Goal: Task Accomplishment & Management: Complete application form

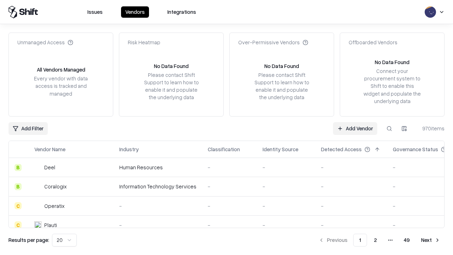
click at [355, 128] on link "Add Vendor" at bounding box center [355, 128] width 44 height 13
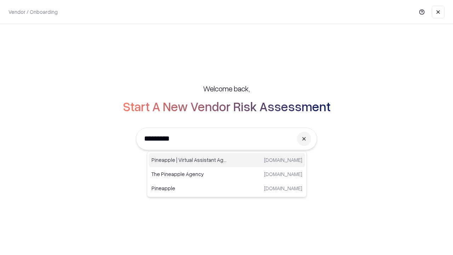
click at [227, 160] on div "Pineapple | Virtual Assistant Agency [DOMAIN_NAME]" at bounding box center [227, 160] width 156 height 14
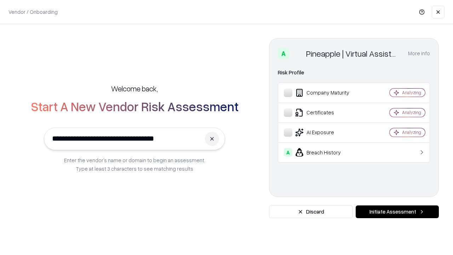
type input "**********"
click at [397, 211] on button "Initiate Assessment" at bounding box center [396, 211] width 83 height 13
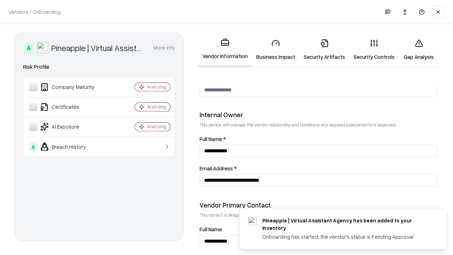
scroll to position [366, 0]
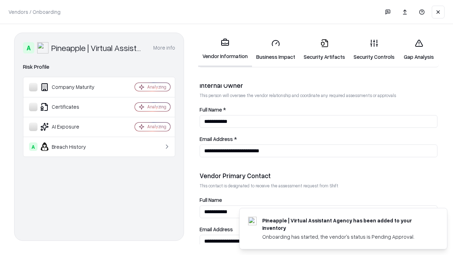
click at [275, 50] on link "Business Impact" at bounding box center [275, 49] width 47 height 33
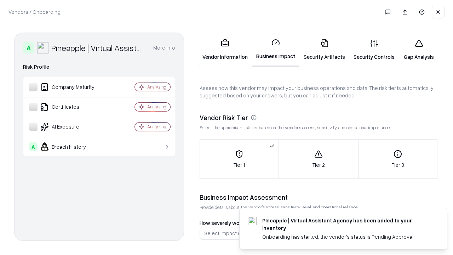
click at [324, 50] on link "Security Artifacts" at bounding box center [324, 49] width 50 height 33
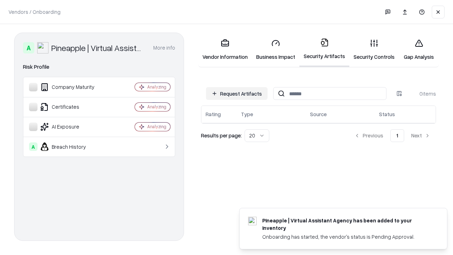
click at [237, 93] on button "Request Artifacts" at bounding box center [237, 93] width 62 height 13
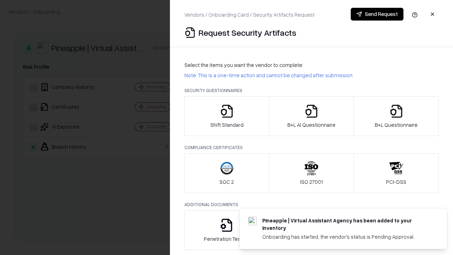
click at [226, 116] on icon "button" at bounding box center [227, 111] width 14 height 14
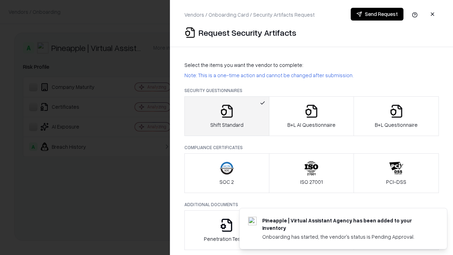
click at [377, 14] on button "Send Request" at bounding box center [376, 14] width 53 height 13
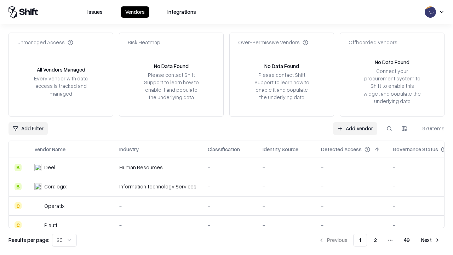
click at [389, 128] on button at bounding box center [389, 128] width 13 height 13
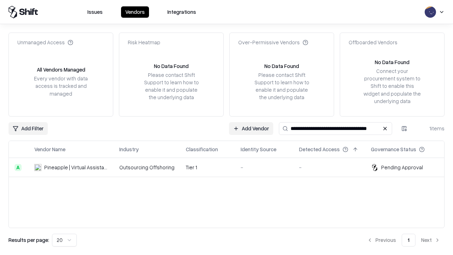
type input "**********"
click at [231, 167] on td "Tier 1" at bounding box center [207, 167] width 55 height 19
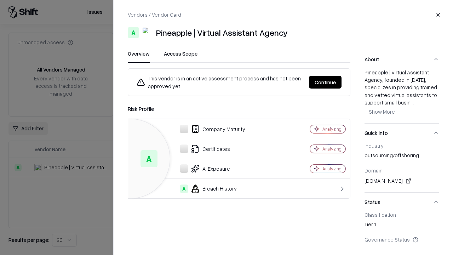
click at [325, 82] on button "Continue" at bounding box center [325, 82] width 33 height 13
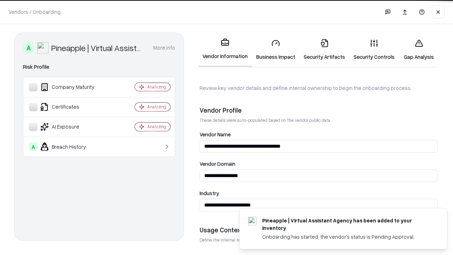
click at [324, 50] on link "Security Artifacts" at bounding box center [324, 49] width 50 height 33
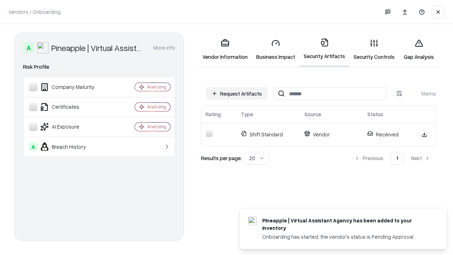
click at [374, 50] on link "Security Controls" at bounding box center [374, 49] width 50 height 33
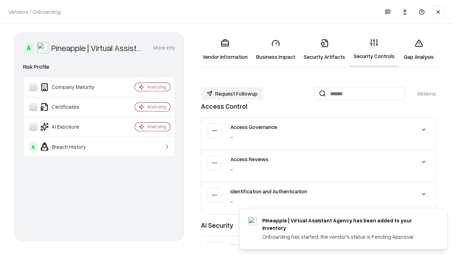
click at [232, 93] on button "Request Followup" at bounding box center [232, 93] width 62 height 13
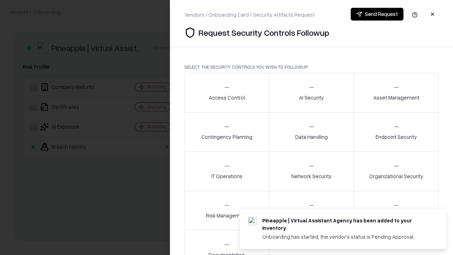
click at [226, 93] on div "Access Control" at bounding box center [227, 92] width 36 height 17
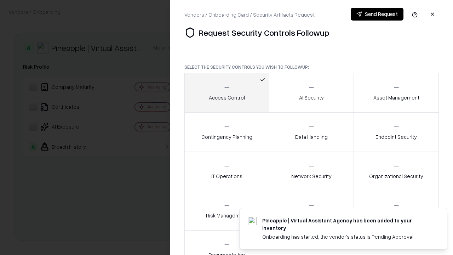
click at [377, 14] on button "Send Request" at bounding box center [376, 14] width 53 height 13
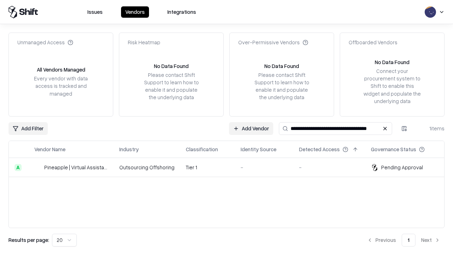
type input "**********"
click at [231, 167] on td "Tier 1" at bounding box center [207, 167] width 55 height 19
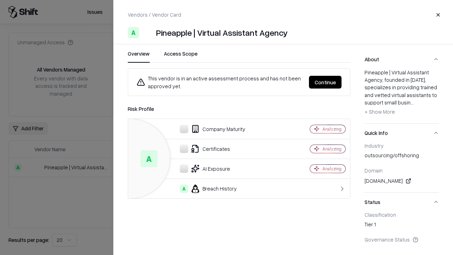
click at [325, 82] on button "Continue" at bounding box center [325, 82] width 33 height 13
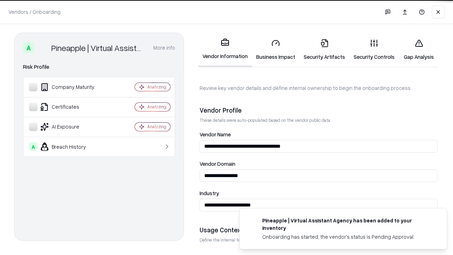
click at [418, 50] on link "Gap Analysis" at bounding box center [419, 49] width 40 height 33
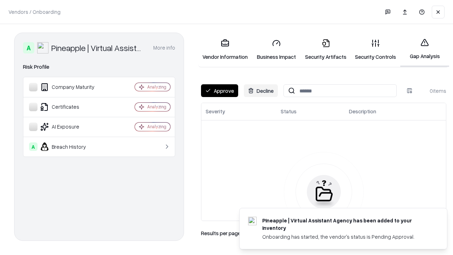
click at [219, 91] on button "Approve" at bounding box center [219, 90] width 37 height 13
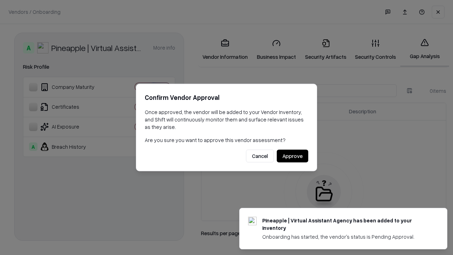
click at [292, 156] on button "Approve" at bounding box center [292, 156] width 31 height 13
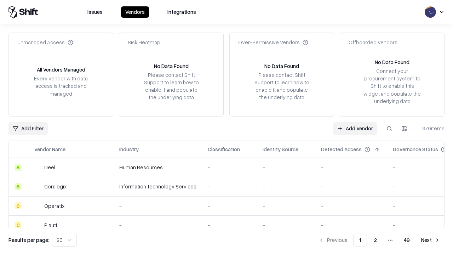
type input "**********"
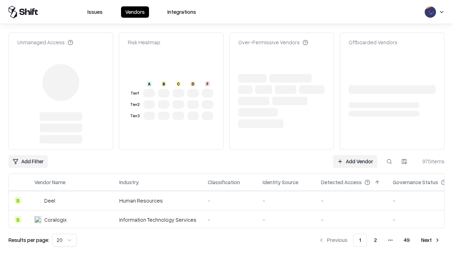
click at [355, 155] on link "Add Vendor" at bounding box center [355, 161] width 44 height 13
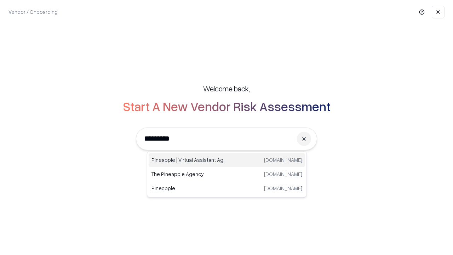
click at [227, 160] on div "Pineapple | Virtual Assistant Agency trypineapple.com" at bounding box center [227, 160] width 156 height 14
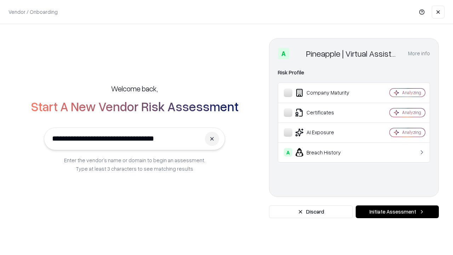
type input "**********"
click at [397, 211] on button "Initiate Assessment" at bounding box center [396, 211] width 83 height 13
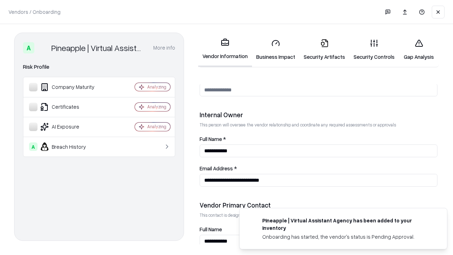
scroll to position [366, 0]
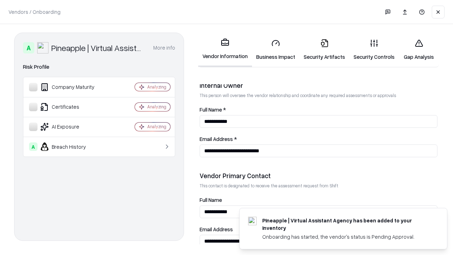
click at [418, 50] on link "Gap Analysis" at bounding box center [419, 49] width 40 height 33
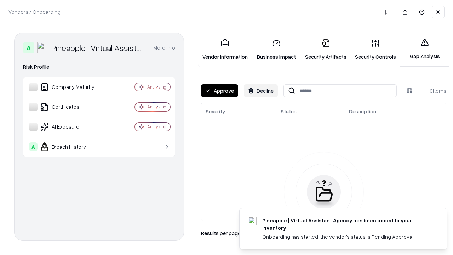
click at [219, 91] on button "Approve" at bounding box center [219, 90] width 37 height 13
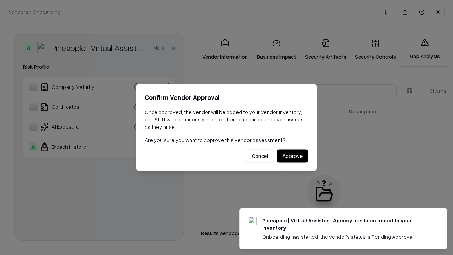
click at [292, 156] on button "Approve" at bounding box center [292, 156] width 31 height 13
